Goal: Information Seeking & Learning: Learn about a topic

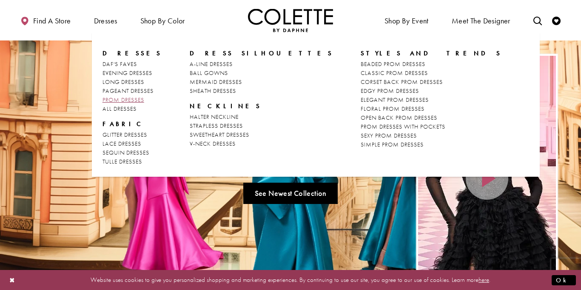
click at [125, 98] on span "PROM DRESSES" at bounding box center [124, 100] width 42 height 8
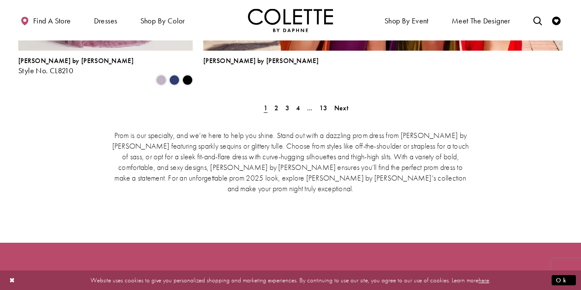
scroll to position [2005, 0]
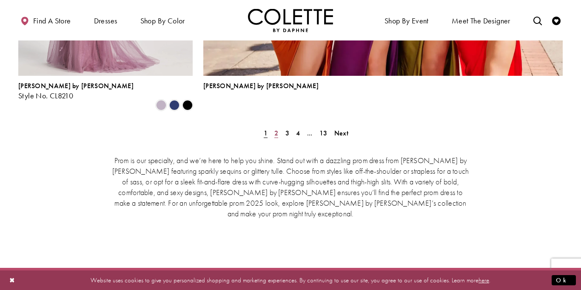
click at [275, 128] on span "2" at bounding box center [276, 132] width 4 height 9
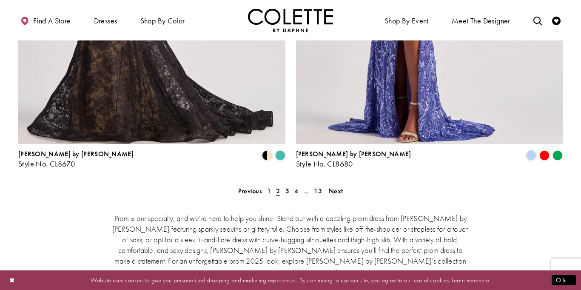
scroll to position [1759, 0]
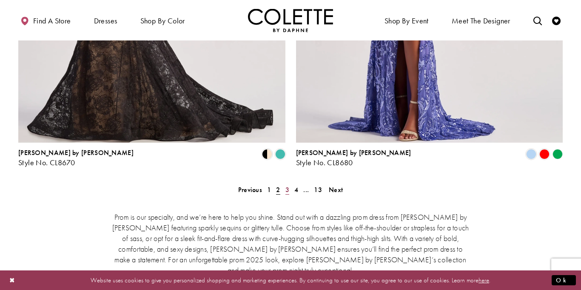
click at [288, 185] on span "3" at bounding box center [287, 189] width 4 height 9
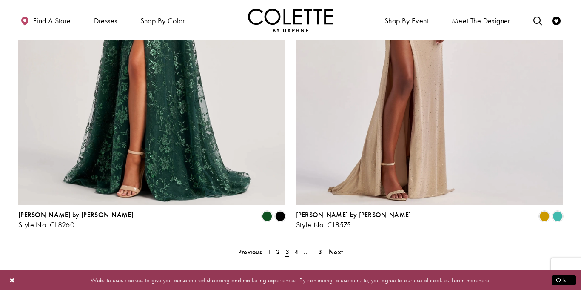
scroll to position [1776, 0]
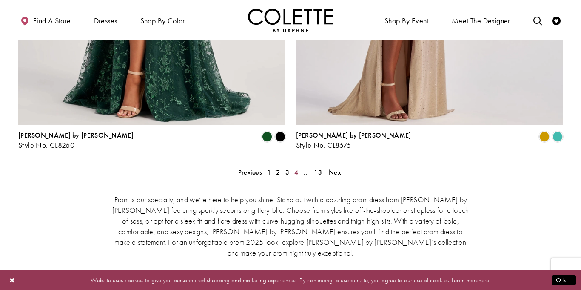
click at [297, 168] on span "4" at bounding box center [296, 172] width 4 height 9
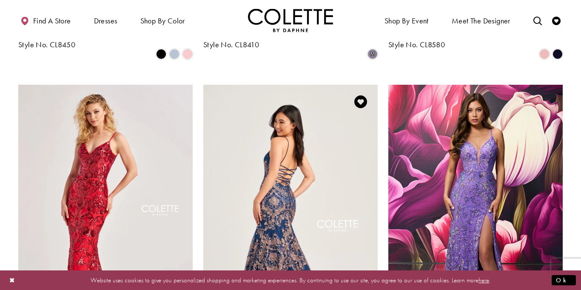
scroll to position [577, 0]
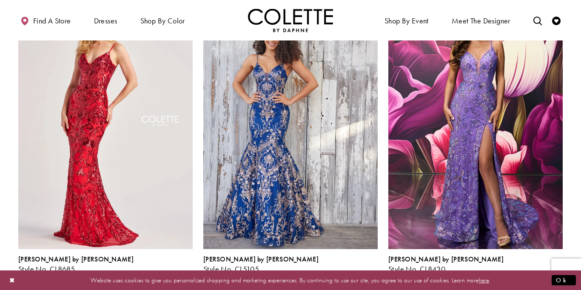
click at [358, 273] on span "Product List" at bounding box center [359, 278] width 10 height 10
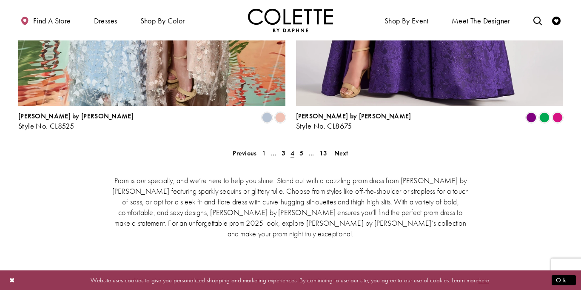
scroll to position [1802, 0]
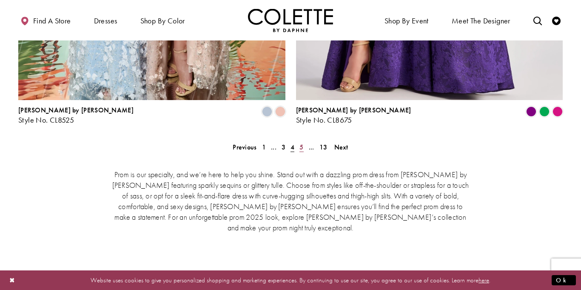
click at [303, 143] on span "5" at bounding box center [301, 147] width 4 height 9
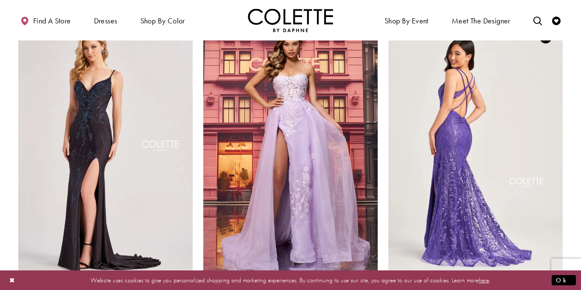
scroll to position [365, 0]
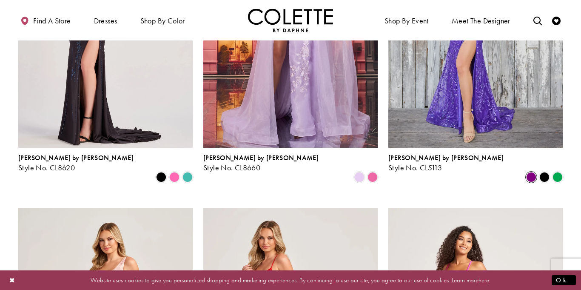
click at [534, 172] on span "Product List" at bounding box center [531, 177] width 10 height 10
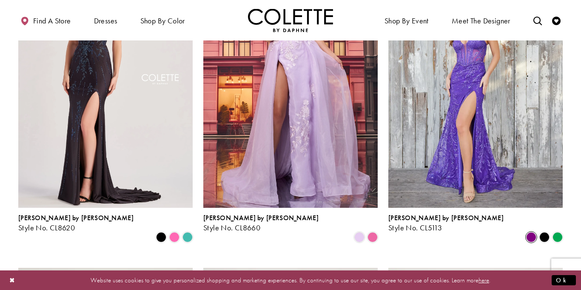
scroll to position [303, 0]
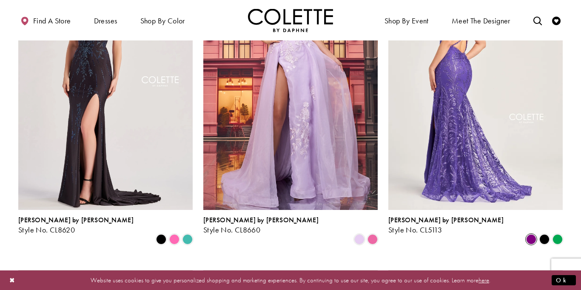
click at [513, 119] on img "Visit Colette by Daphne Style No. CL5113 Page" at bounding box center [475, 83] width 174 height 254
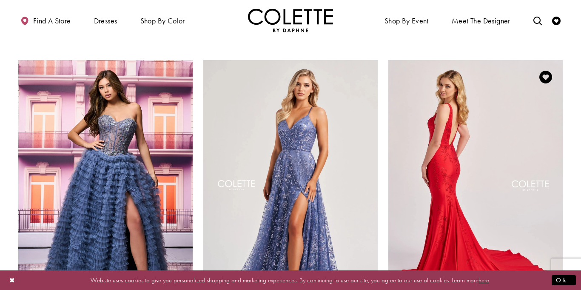
scroll to position [818, 0]
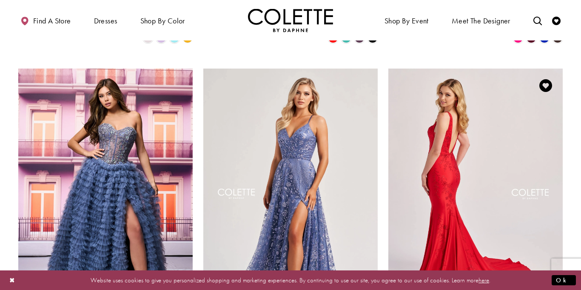
click at [538, 154] on img "Visit Colette by Daphne Style No. CL8475 Page" at bounding box center [475, 195] width 174 height 254
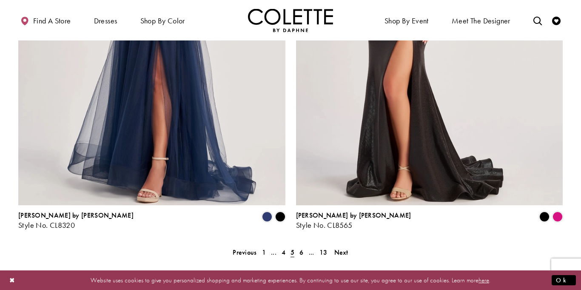
scroll to position [1796, 0]
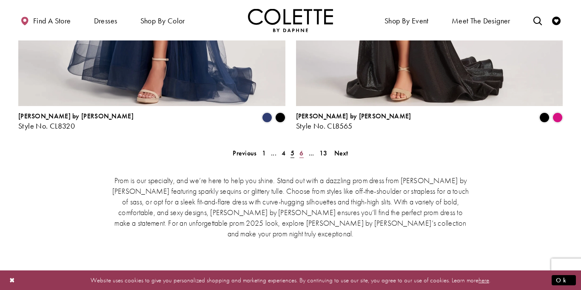
click at [303, 148] on span "6" at bounding box center [301, 152] width 4 height 9
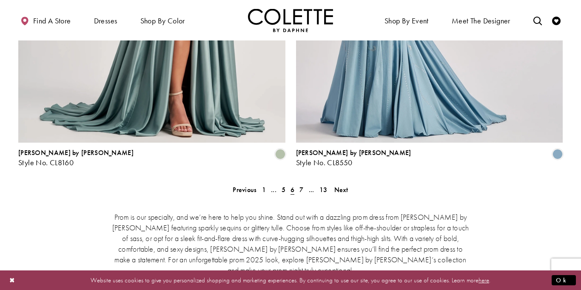
scroll to position [1761, 0]
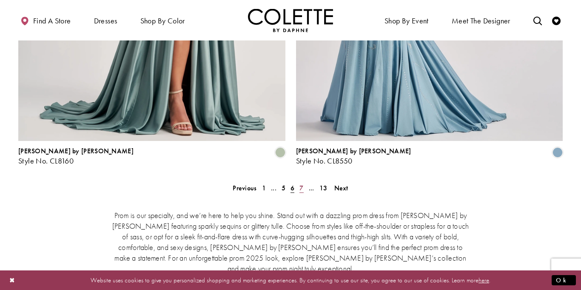
click at [298, 182] on link "7" at bounding box center [301, 188] width 9 height 12
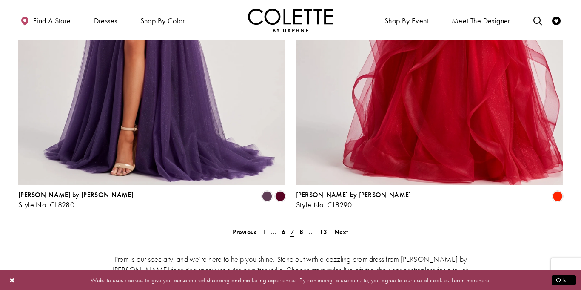
scroll to position [1799, 0]
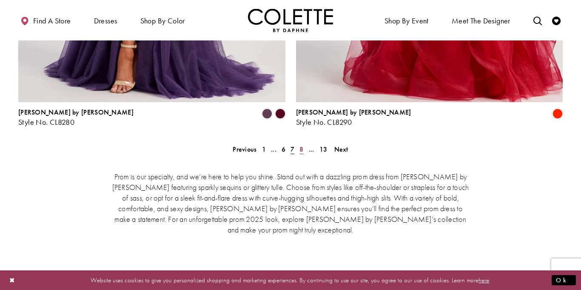
click at [302, 145] on span "8" at bounding box center [301, 149] width 4 height 9
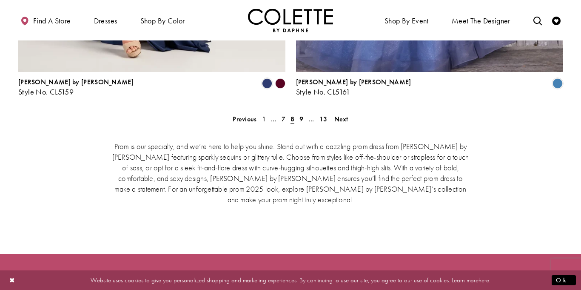
scroll to position [1822, 0]
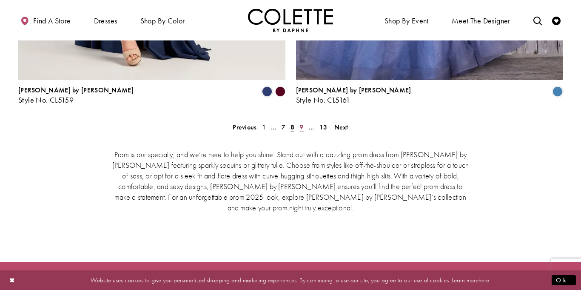
click at [302, 123] on span "9" at bounding box center [301, 127] width 4 height 9
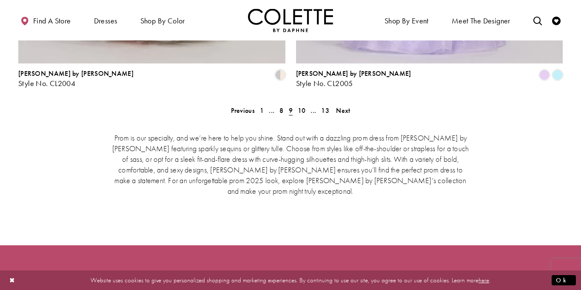
scroll to position [1844, 0]
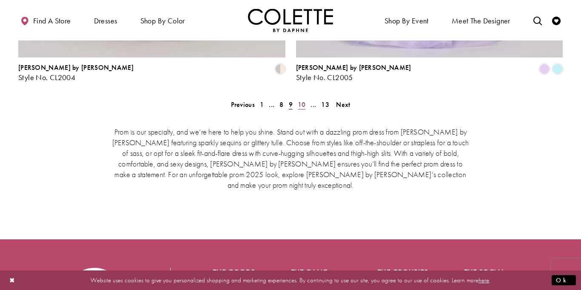
click at [301, 100] on span "10" at bounding box center [302, 104] width 8 height 9
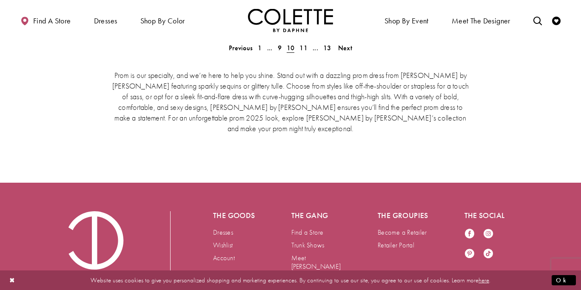
scroll to position [1862, 0]
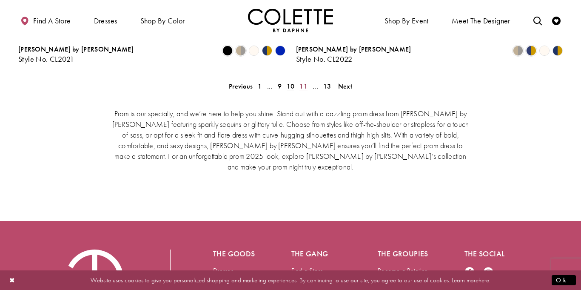
click at [306, 82] on span "11" at bounding box center [303, 86] width 8 height 9
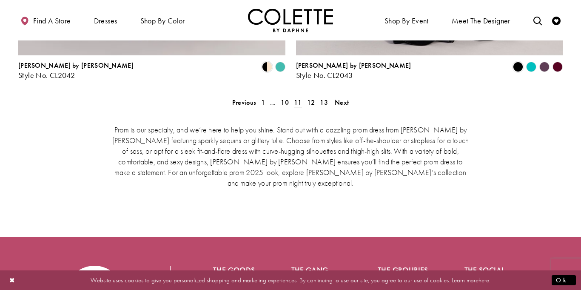
scroll to position [1847, 0]
click at [308, 97] on span "12" at bounding box center [311, 101] width 8 height 9
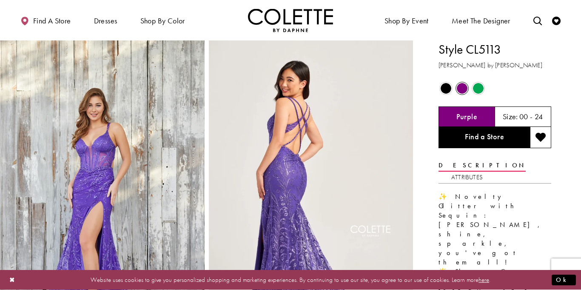
click at [474, 88] on span "Product color controls state depends on size chosen" at bounding box center [478, 88] width 11 height 11
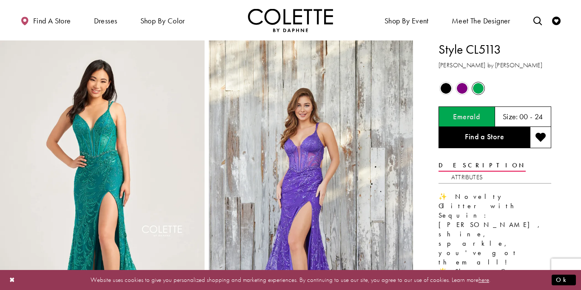
click at [463, 89] on span "Product color controls state depends on size chosen" at bounding box center [462, 88] width 11 height 11
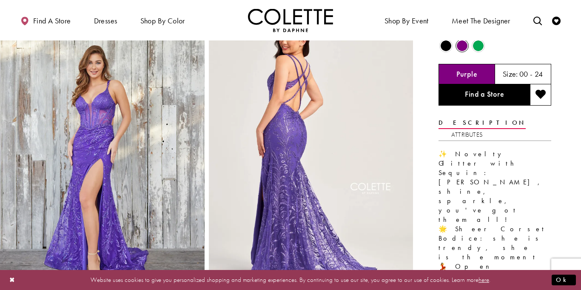
scroll to position [43, 0]
